Goal: Find specific page/section: Find specific page/section

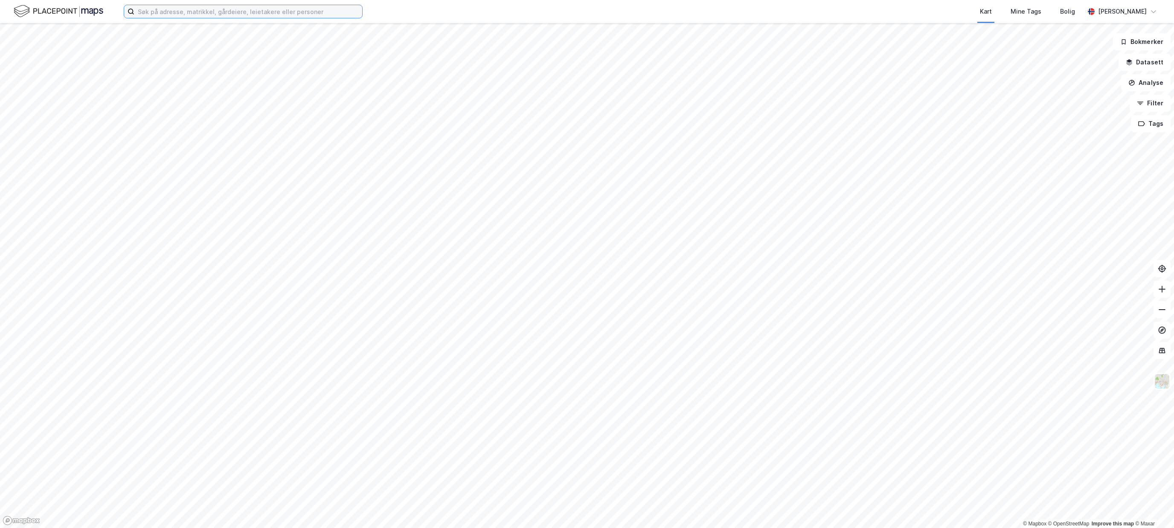
click at [220, 16] on input at bounding box center [248, 11] width 228 height 13
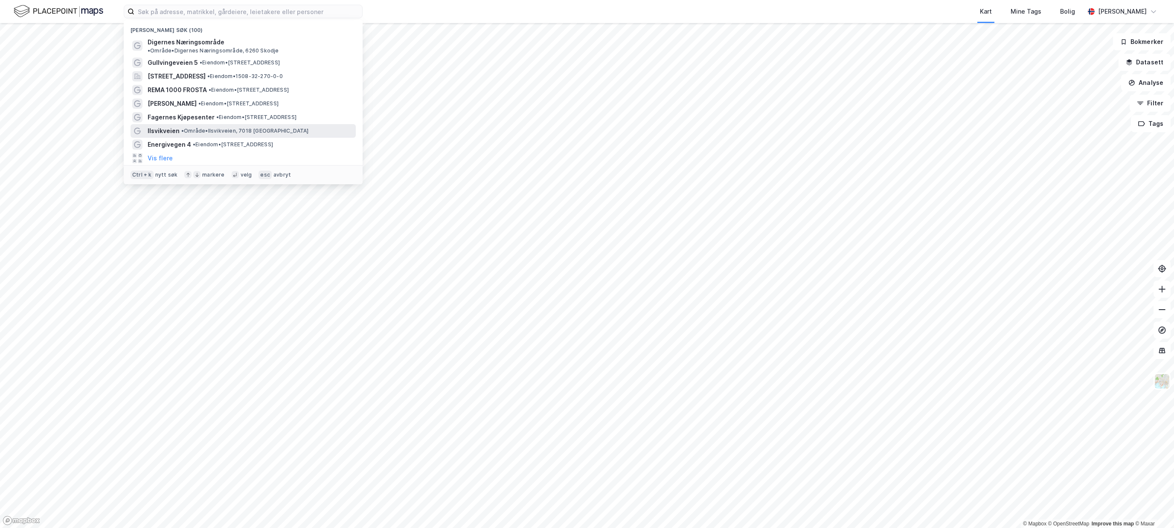
click at [223, 128] on span "• Område • [STREET_ADDRESS]" at bounding box center [245, 131] width 128 height 7
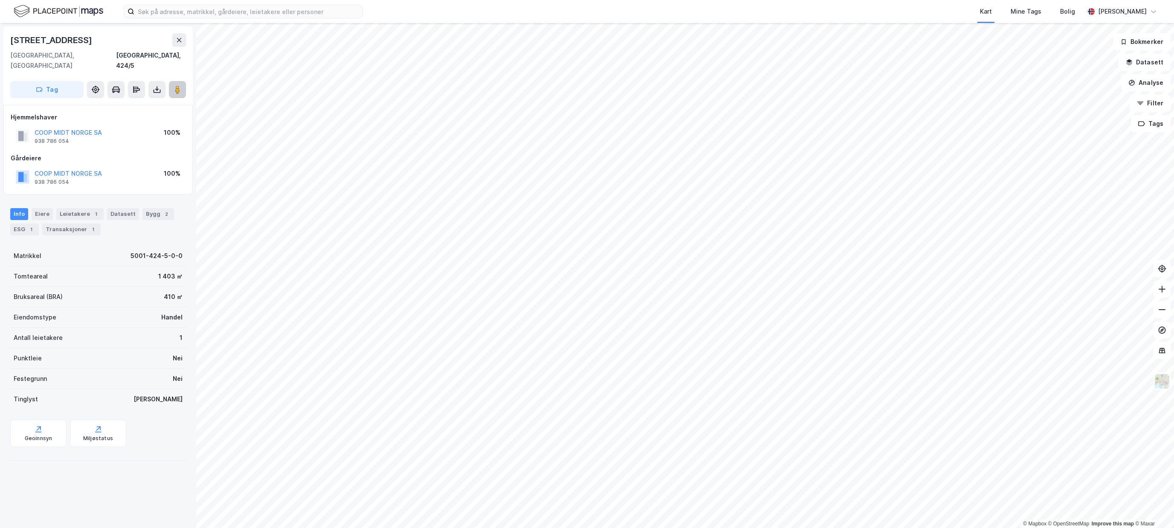
click at [174, 85] on icon at bounding box center [177, 89] width 9 height 9
